Goal: Find specific page/section: Find specific page/section

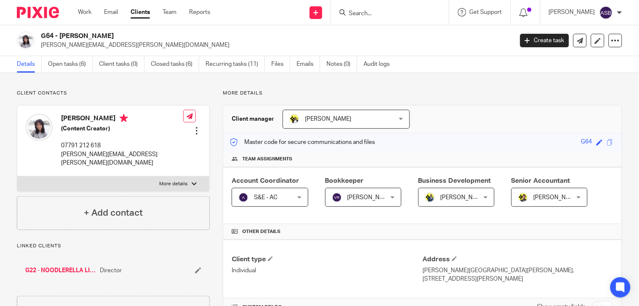
click at [361, 15] on input "Search" at bounding box center [386, 14] width 76 height 8
paste input "NOODLERELLA LI"
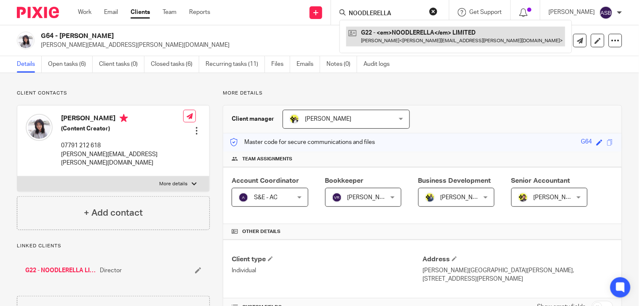
type input "NOODLERELLA"
click at [378, 38] on link at bounding box center [455, 36] width 219 height 19
click at [380, 39] on link at bounding box center [455, 36] width 219 height 19
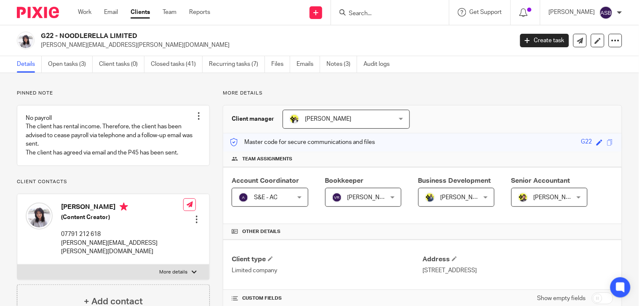
click at [142, 34] on h2 "G22 - NOODLERELLA LIMITED" at bounding box center [227, 36] width 373 height 9
click at [360, 11] on input "Search" at bounding box center [386, 14] width 76 height 8
paste input "CD BEAUTY CO LIMITE"
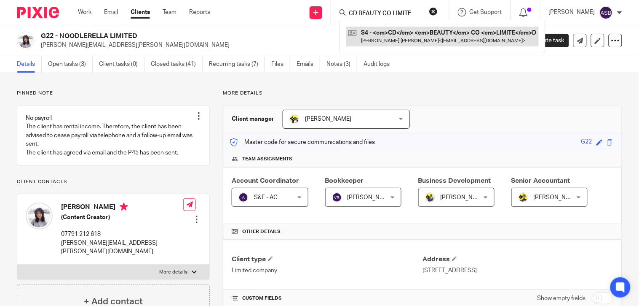
type input "CD BEAUTY CO LIMITE"
click at [394, 31] on link at bounding box center [437, 36] width 182 height 19
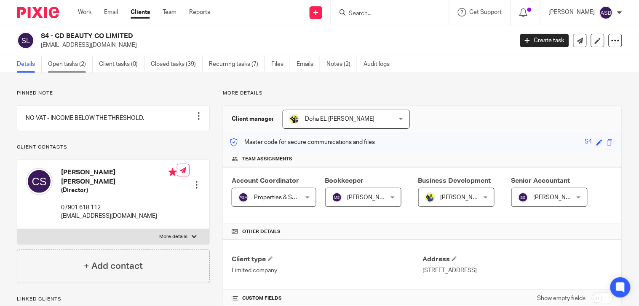
click at [70, 59] on link "Open tasks (2)" at bounding box center [70, 64] width 45 height 16
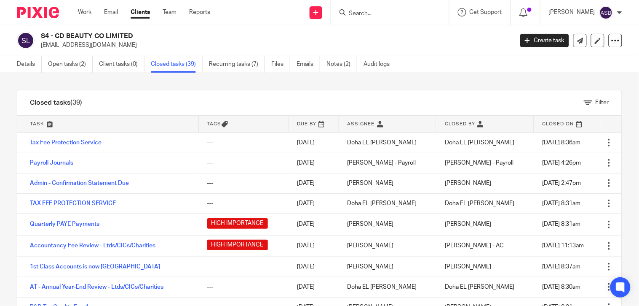
click at [360, 15] on input "Search" at bounding box center [386, 14] width 76 height 8
paste input "[PERSON_NAME] ART LTD"
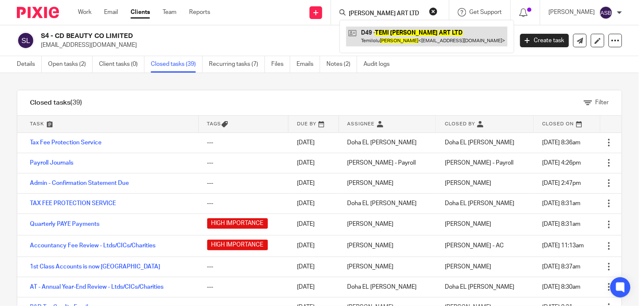
type input "[PERSON_NAME] ART LTD"
click at [405, 35] on link at bounding box center [426, 36] width 161 height 19
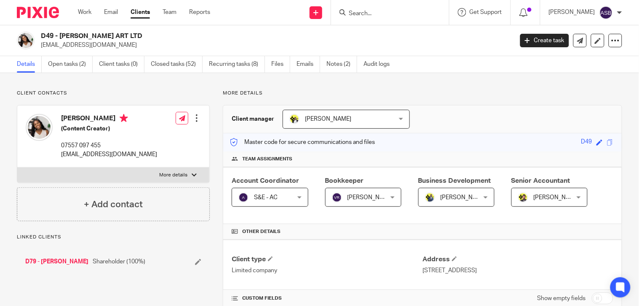
drag, startPoint x: 59, startPoint y: 34, endPoint x: 117, endPoint y: 33, distance: 57.3
click at [117, 33] on h2 "D49 - [PERSON_NAME] ART LTD" at bounding box center [227, 36] width 373 height 9
copy h2 "[PERSON_NAME] ART"
